Goal: Task Accomplishment & Management: Complete application form

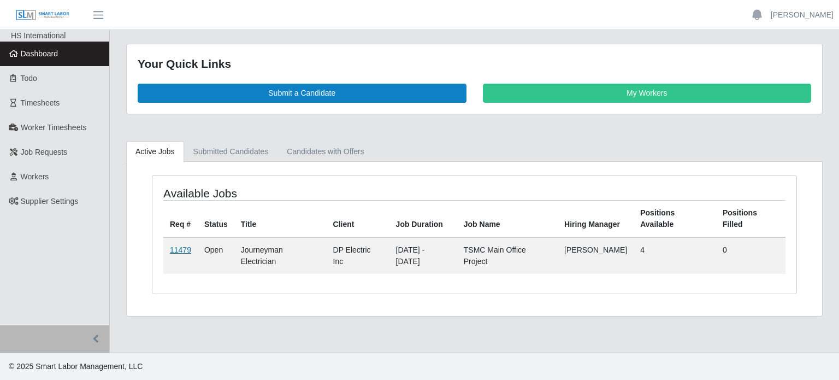
click at [173, 248] on link "11479" at bounding box center [180, 249] width 21 height 9
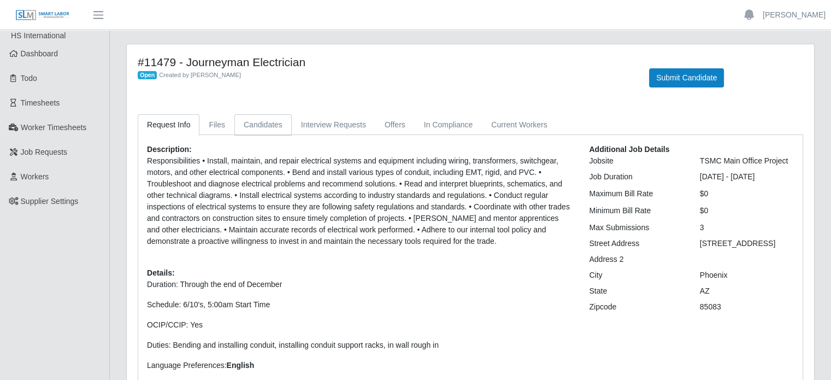
click at [267, 131] on link "Candidates" at bounding box center [262, 124] width 57 height 21
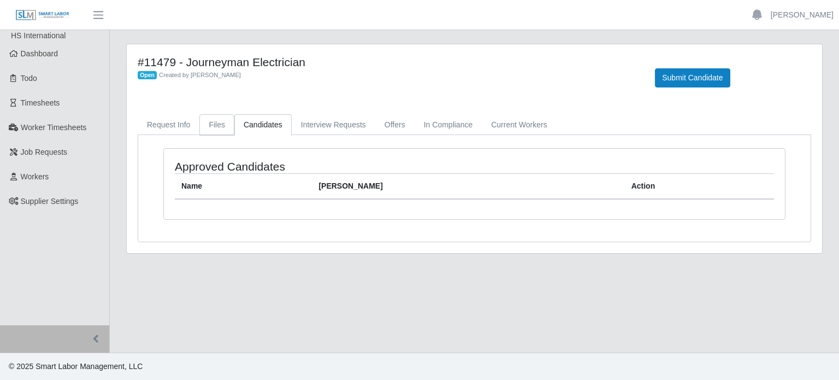
click at [215, 124] on link "Files" at bounding box center [216, 124] width 35 height 21
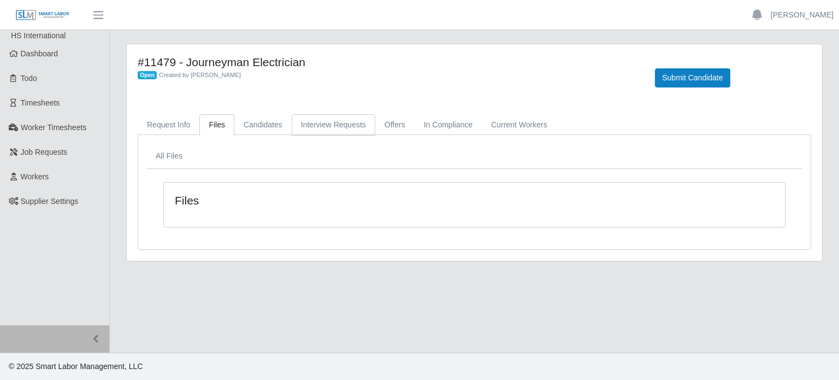
click at [327, 120] on link "Interview Requests" at bounding box center [334, 124] width 84 height 21
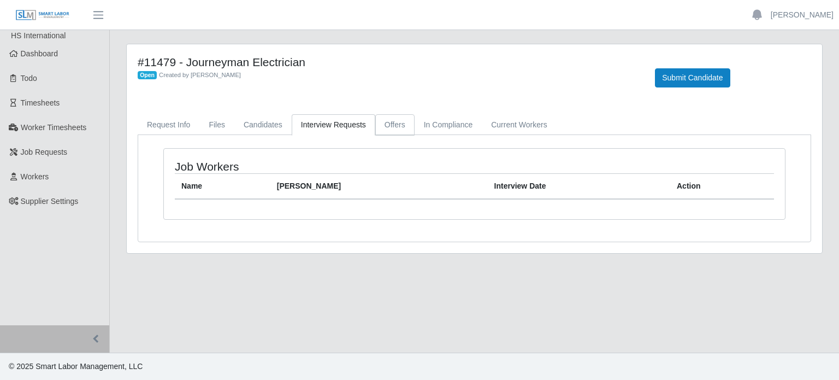
click at [377, 121] on link "Offers" at bounding box center [394, 124] width 39 height 21
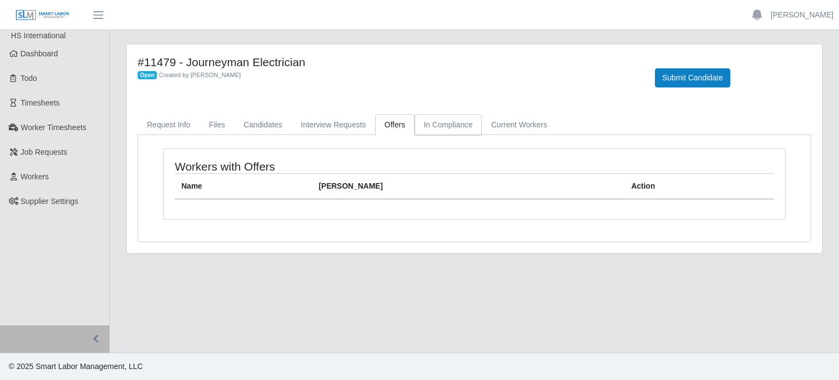
click at [455, 122] on link "In Compliance" at bounding box center [449, 124] width 68 height 21
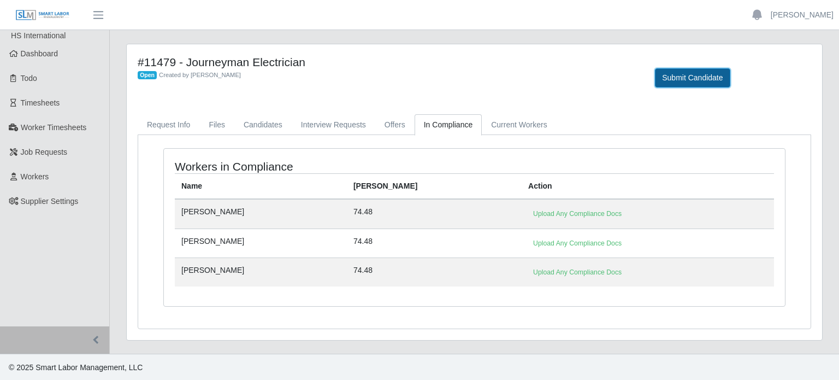
click at [686, 69] on button "Submit Candidate" at bounding box center [692, 77] width 75 height 19
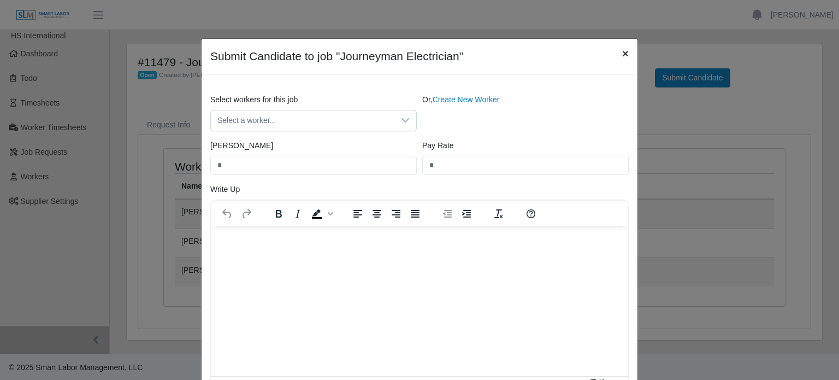
click at [623, 61] on button "×" at bounding box center [626, 53] width 24 height 29
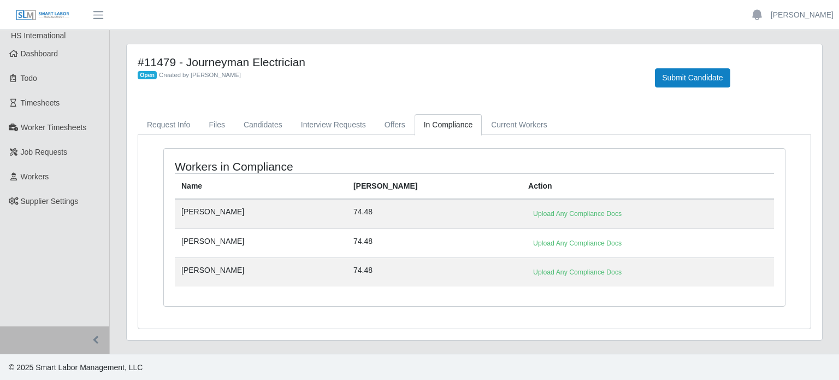
drag, startPoint x: 546, startPoint y: 216, endPoint x: 554, endPoint y: 179, distance: 37.4
click at [554, 179] on th "Action" at bounding box center [648, 187] width 252 height 26
click at [698, 74] on button "Submit Candidate" at bounding box center [692, 77] width 75 height 19
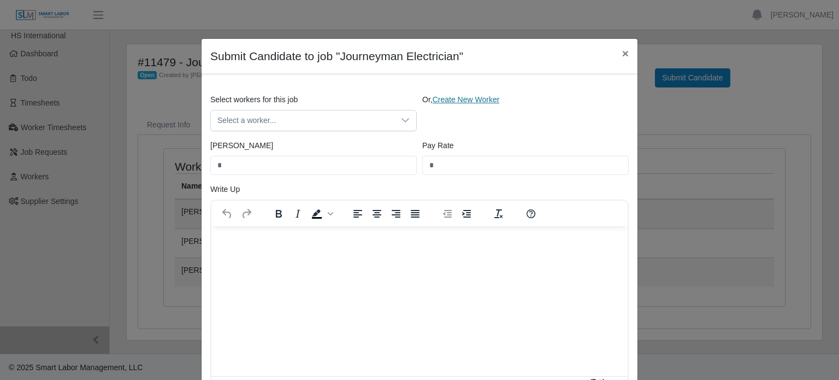
click at [461, 103] on link "Create New Worker" at bounding box center [466, 99] width 67 height 9
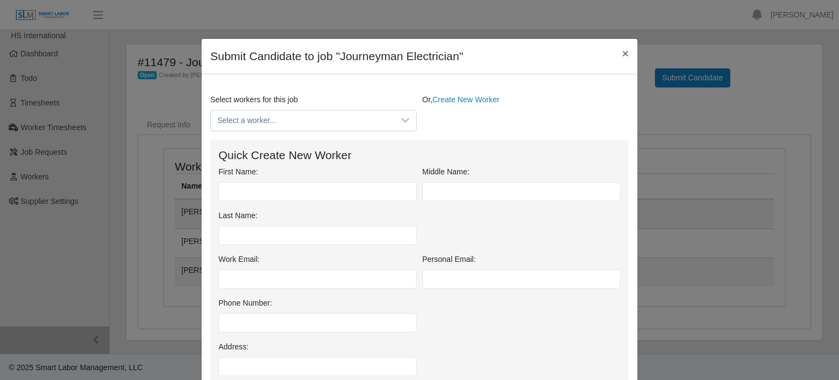
click at [315, 201] on div "First Name: Middle Name: Last Name:" at bounding box center [420, 209] width 408 height 87
click at [305, 201] on div "First Name: Middle Name: Last Name:" at bounding box center [420, 209] width 408 height 87
click at [299, 198] on input "First Name:" at bounding box center [318, 191] width 198 height 19
type input "*****"
type input "********"
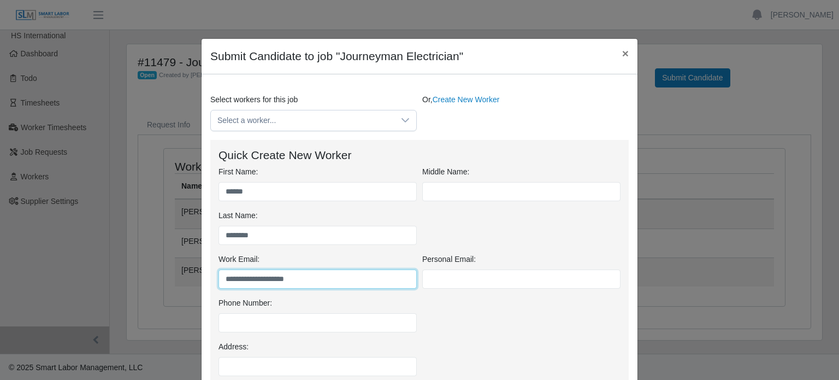
type input "**********"
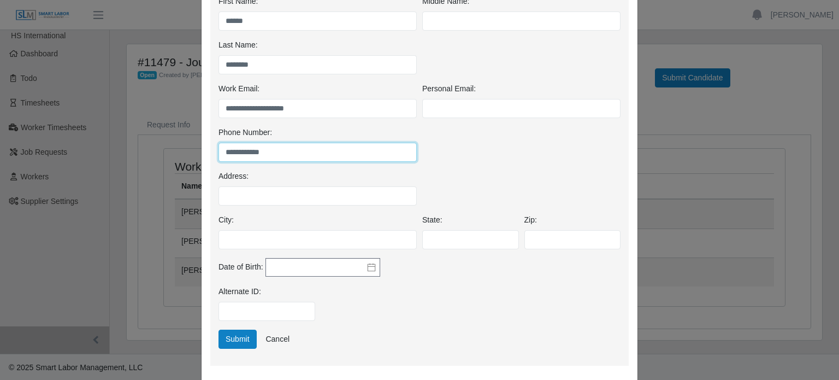
scroll to position [179, 0]
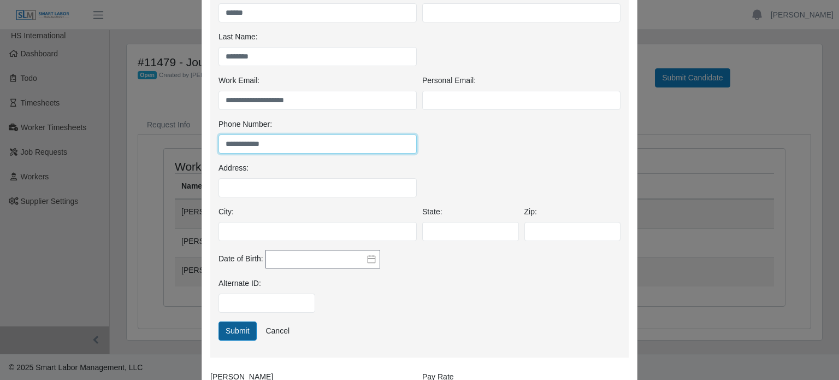
type input "**********"
click at [234, 327] on button "Submit" at bounding box center [238, 330] width 38 height 19
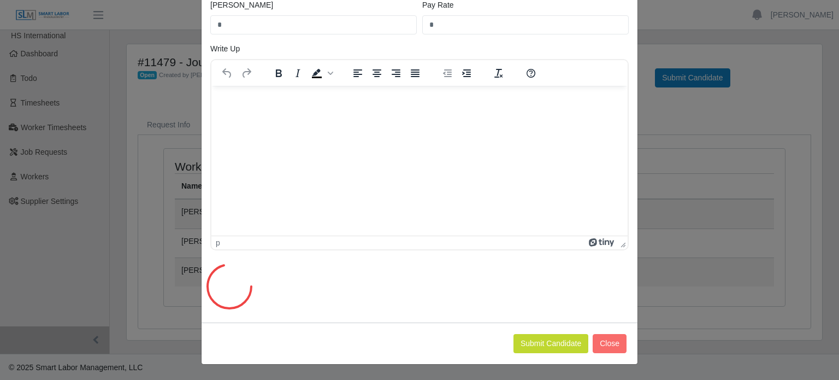
scroll to position [0, 0]
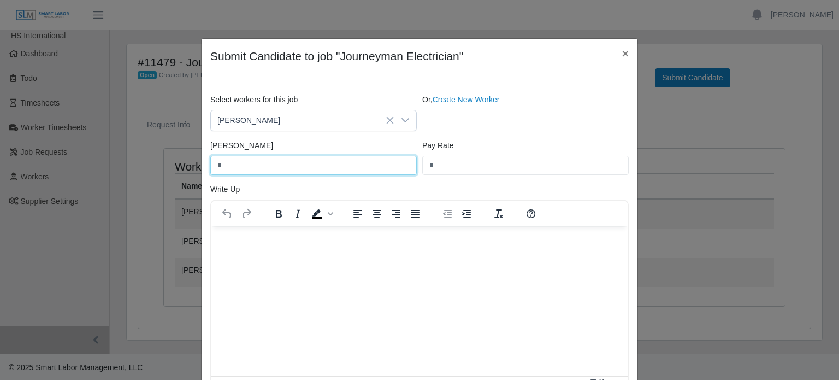
click at [343, 163] on input "*" at bounding box center [313, 165] width 207 height 19
click at [356, 246] on p "Rich Text Area. Press ALT-0 for help." at bounding box center [419, 240] width 399 height 12
click at [254, 163] on input "*" at bounding box center [313, 165] width 207 height 19
type input "*****"
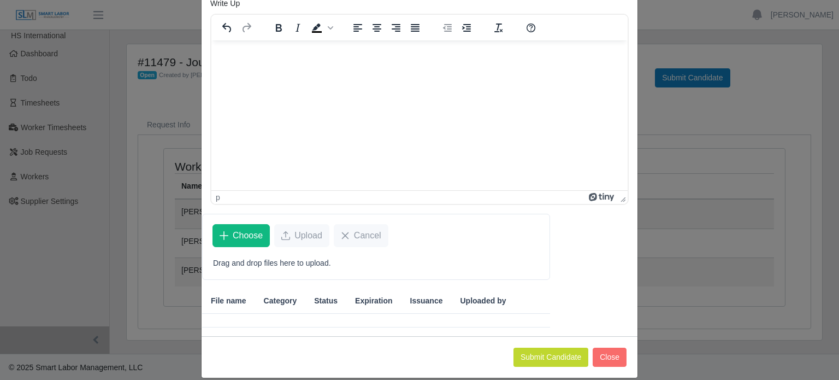
scroll to position [197, 0]
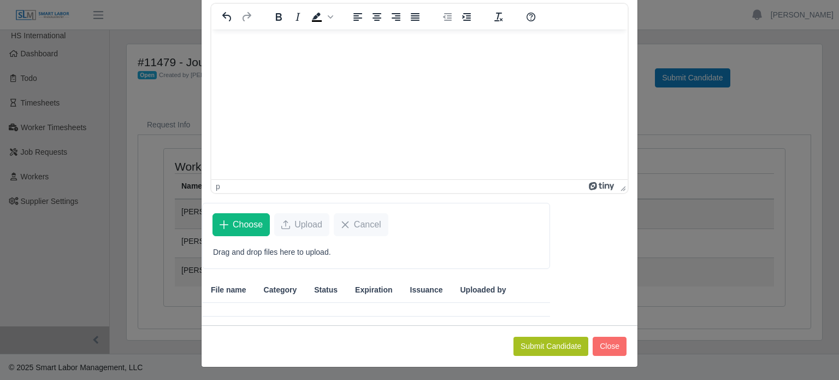
type input "*****"
click at [551, 337] on button "Submit Candidate" at bounding box center [551, 346] width 75 height 19
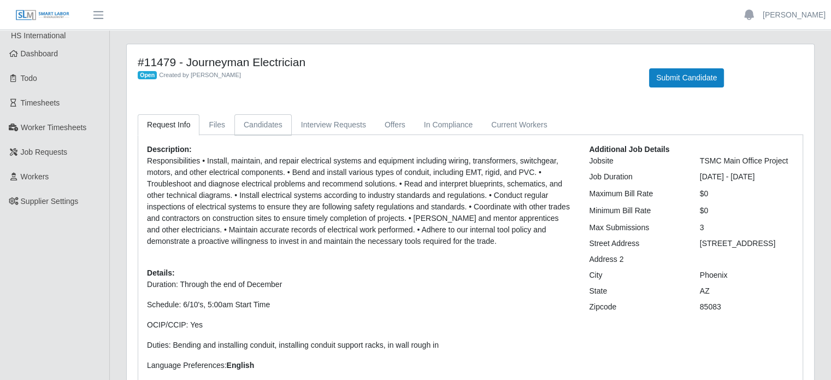
click at [257, 127] on link "Candidates" at bounding box center [262, 124] width 57 height 21
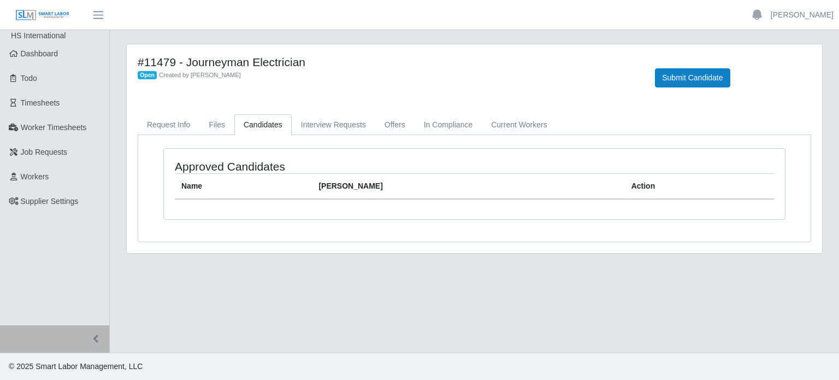
drag, startPoint x: 217, startPoint y: 120, endPoint x: 295, endPoint y: 98, distance: 80.6
click at [295, 98] on div "#11479 - Journeyman Electrician Open Created by Jerrin Jaramillo Submit Candida…" at bounding box center [475, 77] width 690 height 45
